Goal: Information Seeking & Learning: Learn about a topic

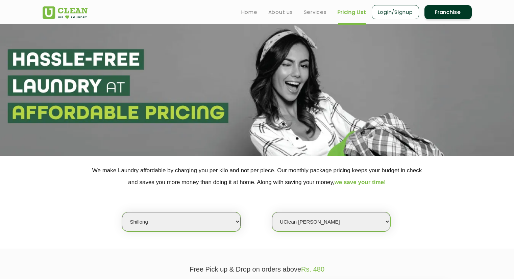
select select "39"
select select "135"
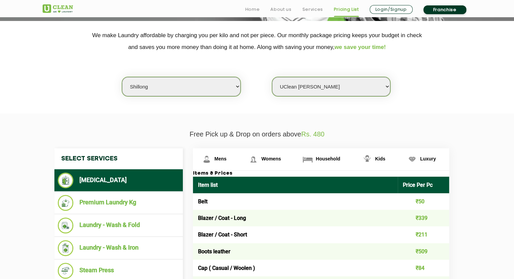
scroll to position [138, 0]
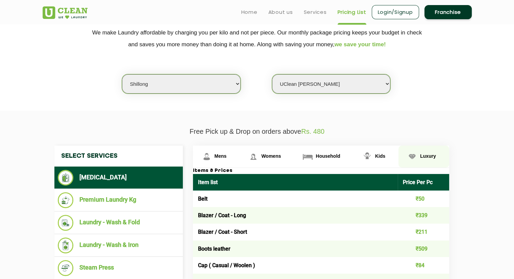
click at [213, 160] on img at bounding box center [207, 157] width 12 height 12
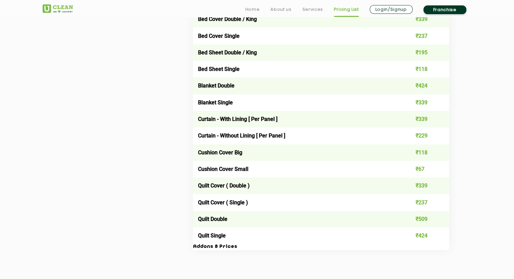
scroll to position [1036, 0]
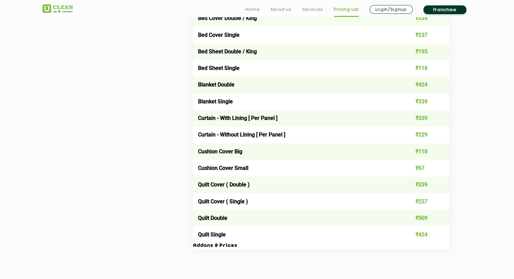
click at [361, 196] on td "Quilt Cover ( Single )" at bounding box center [295, 201] width 205 height 17
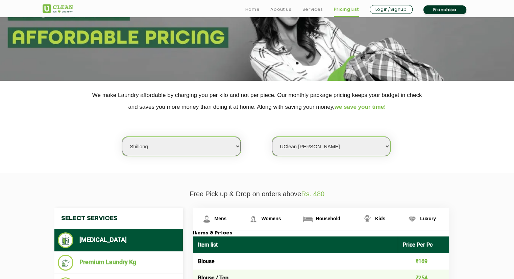
scroll to position [104, 0]
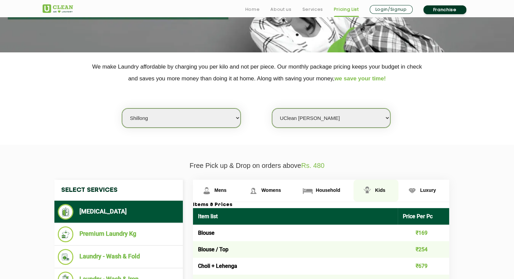
click at [240, 195] on link "Kids" at bounding box center [216, 191] width 47 height 22
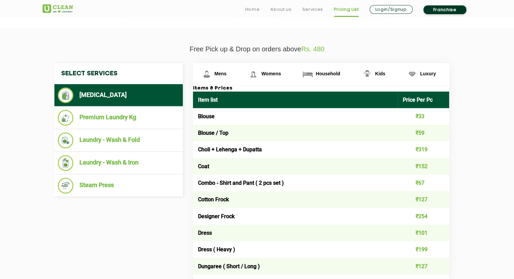
scroll to position [225, 0]
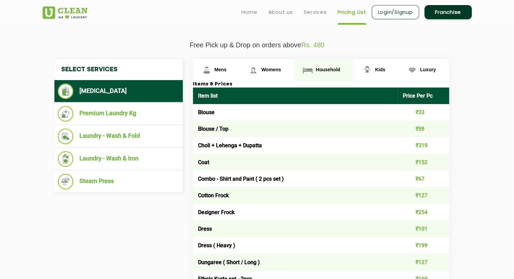
click at [240, 79] on link "Household" at bounding box center [216, 70] width 47 height 22
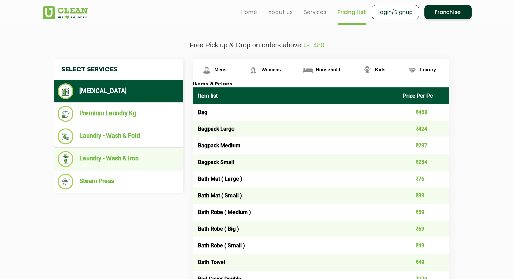
click at [123, 155] on li "Laundry - Wash & Iron" at bounding box center [119, 159] width 122 height 16
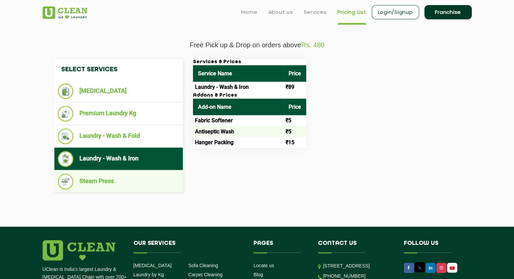
click at [121, 180] on li "Steam Press" at bounding box center [119, 182] width 122 height 16
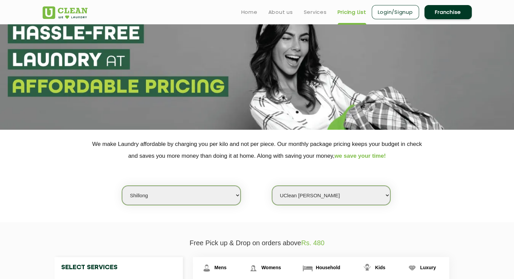
scroll to position [0, 0]
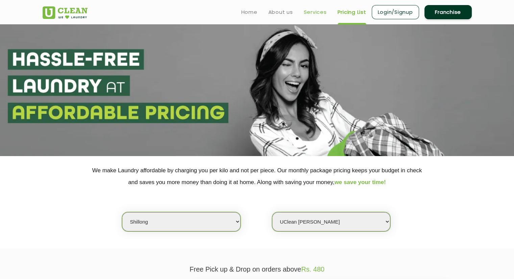
click at [310, 15] on link "Services" at bounding box center [315, 12] width 23 height 8
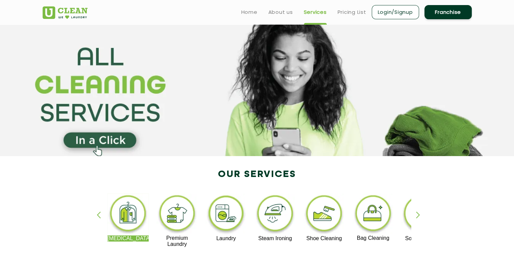
click at [210, 263] on div "[MEDICAL_DATA] Premium Laundry Laundry Steam Ironing Shoe Cleaning Bag Cleaning…" at bounding box center [258, 224] width 440 height 122
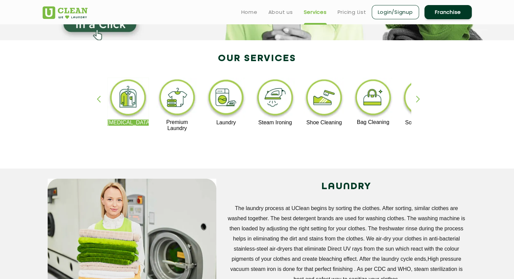
scroll to position [116, 0]
click at [180, 97] on img at bounding box center [178, 99] width 42 height 42
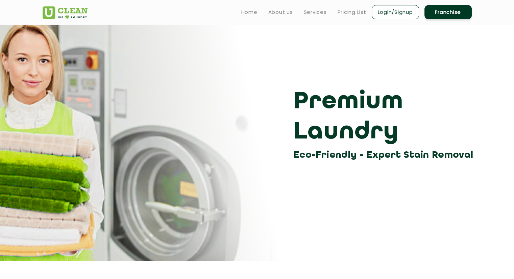
click at [272, 75] on div "Premium Laundry Eco-Friendly - Expert Stain Removal" at bounding box center [258, 93] width 440 height 139
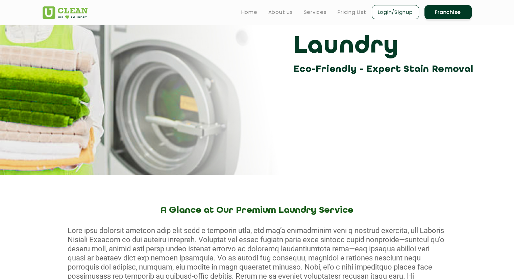
scroll to position [55, 0]
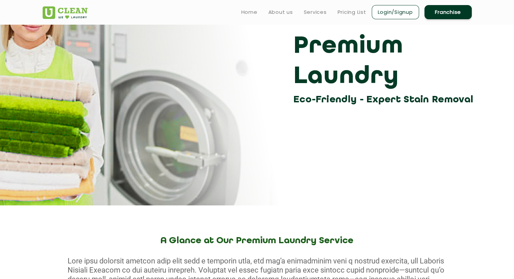
scroll to position [116, 0]
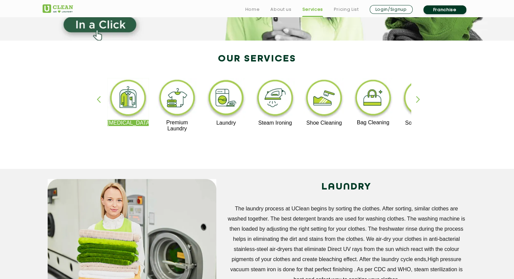
click at [419, 100] on div "button" at bounding box center [421, 105] width 10 height 19
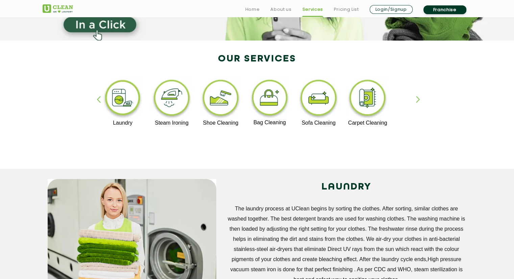
click at [419, 100] on div "button" at bounding box center [421, 105] width 10 height 19
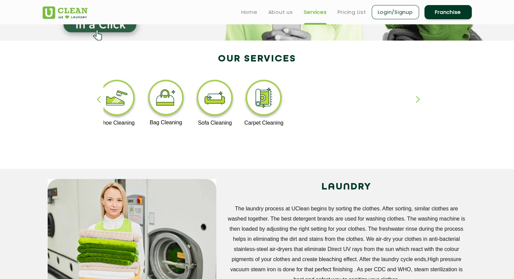
scroll to position [0, 0]
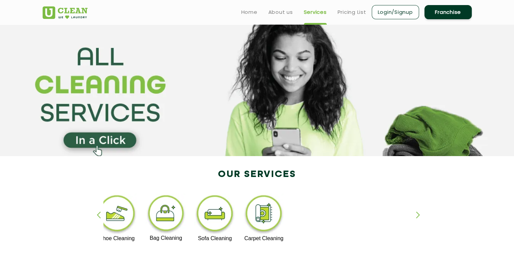
click at [276, 18] on ul "Home About us Services Pricing List Login/Signup Franchise" at bounding box center [354, 12] width 236 height 16
click at [276, 14] on link "About us" at bounding box center [280, 12] width 25 height 8
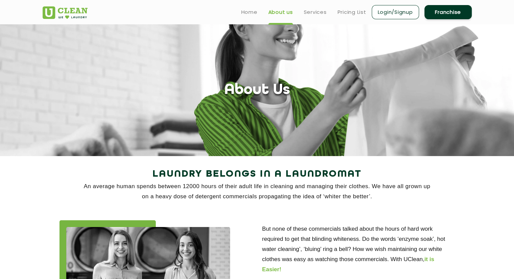
click at [435, 10] on link "Franchise" at bounding box center [448, 12] width 47 height 14
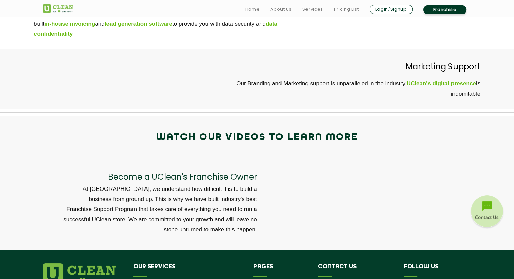
scroll to position [2140, 0]
